Goal: Task Accomplishment & Management: Use online tool/utility

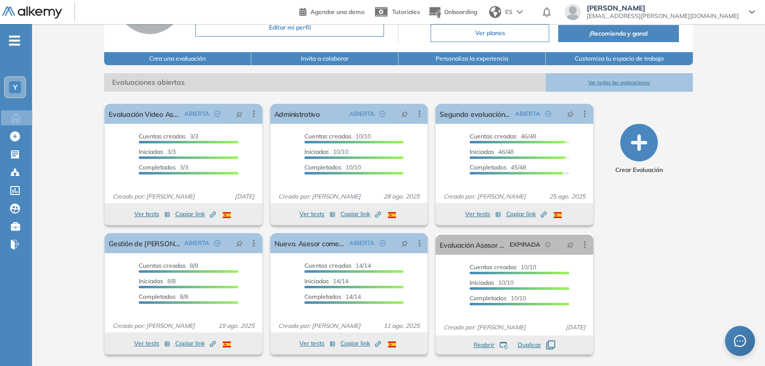
scroll to position [109, 0]
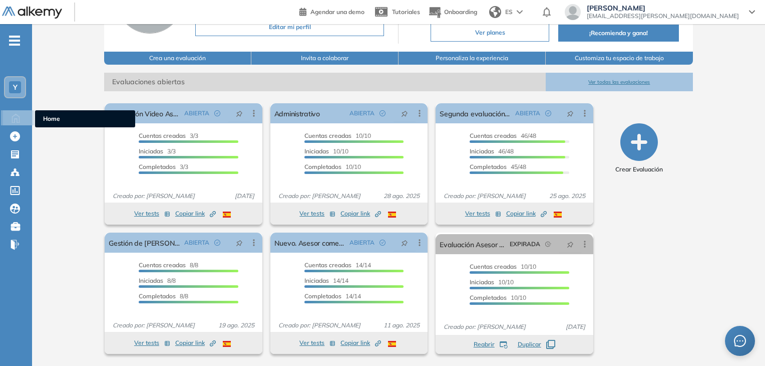
click at [20, 117] on icon at bounding box center [16, 117] width 18 height 12
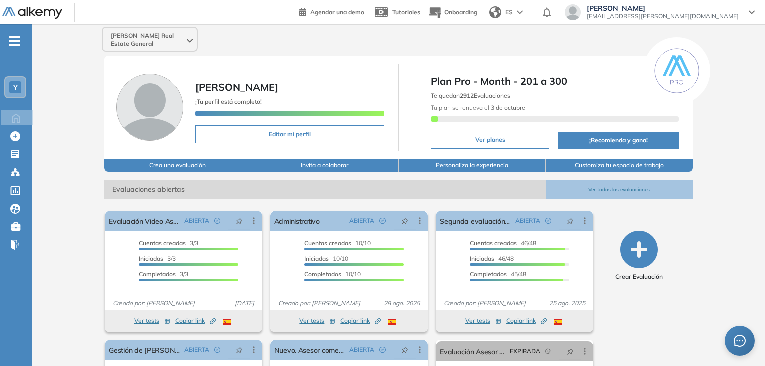
scroll to position [0, 0]
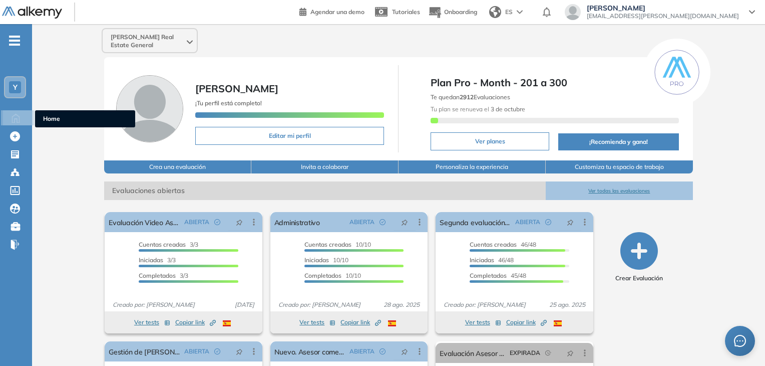
click at [19, 117] on icon at bounding box center [16, 117] width 18 height 12
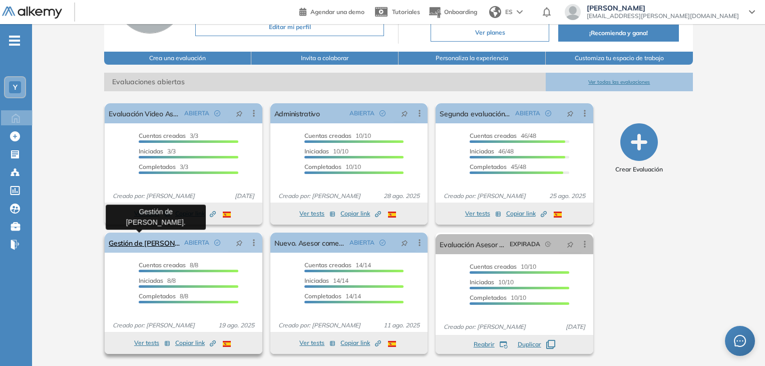
click at [147, 243] on link "Gestión de [PERSON_NAME]." at bounding box center [144, 242] width 71 height 20
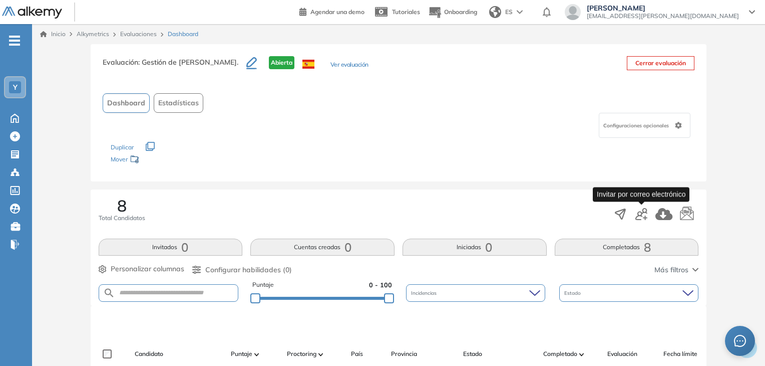
click at [645, 216] on icon "button" at bounding box center [642, 214] width 12 height 12
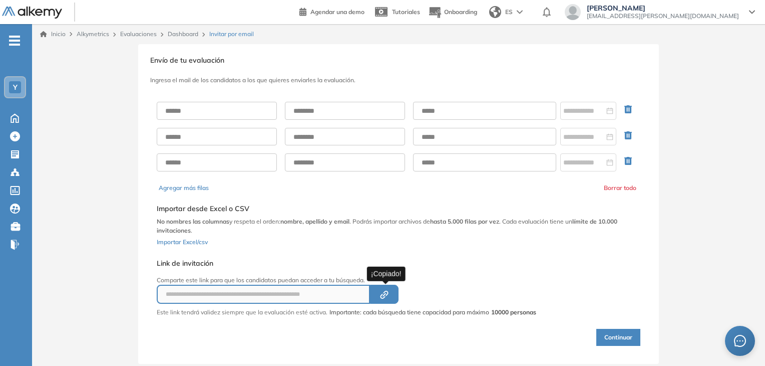
click at [393, 291] on button "Created by potrace 1.16, written by [PERSON_NAME] [DATE]-[DATE]" at bounding box center [384, 294] width 29 height 19
click at [715, 256] on div "**********" at bounding box center [398, 204] width 733 height 320
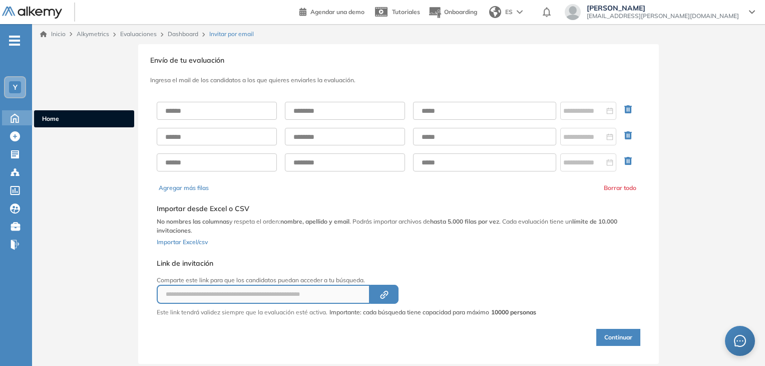
click at [18, 115] on icon at bounding box center [15, 118] width 8 height 9
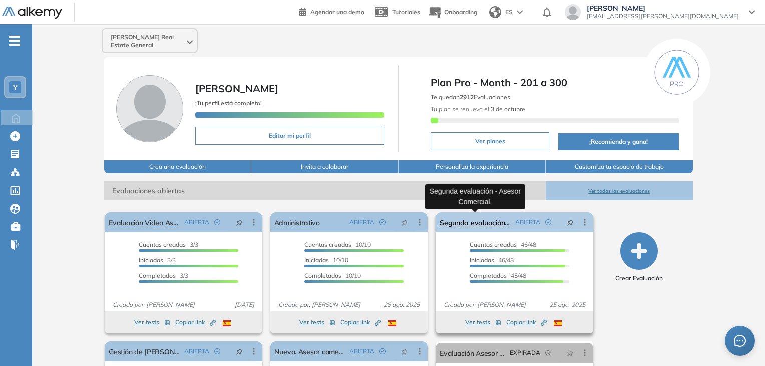
click at [477, 222] on link "Segunda evaluación - Asesor Comercial." at bounding box center [475, 222] width 71 height 20
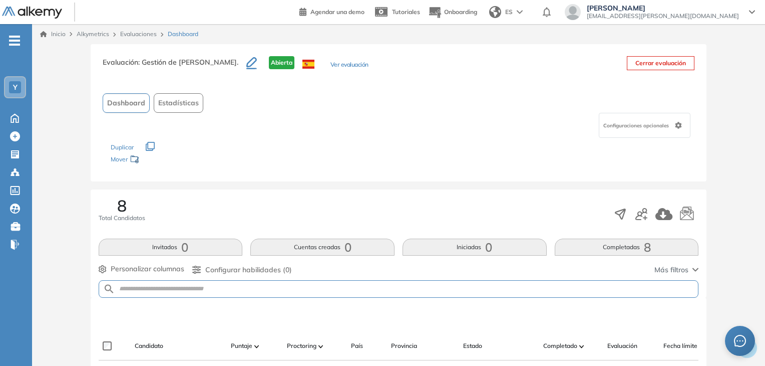
scroll to position [51, 0]
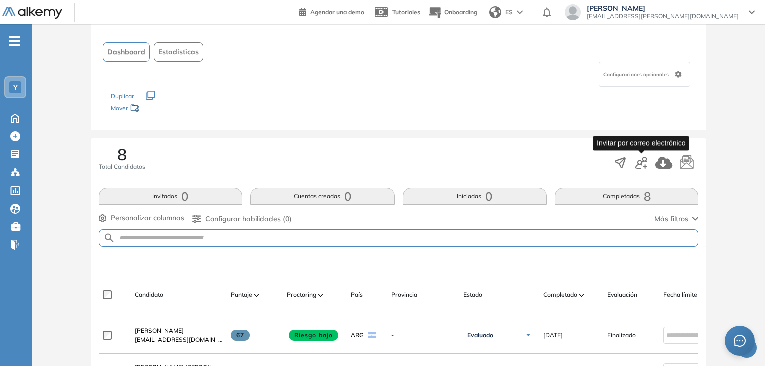
click at [644, 165] on icon "button" at bounding box center [642, 163] width 12 height 12
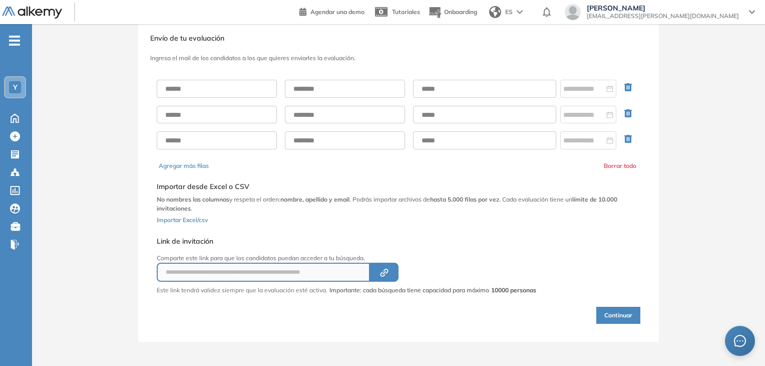
scroll to position [21, 0]
type input "**********"
click at [388, 272] on icon "button" at bounding box center [386, 272] width 5 height 5
